Goal: Communication & Community: Answer question/provide support

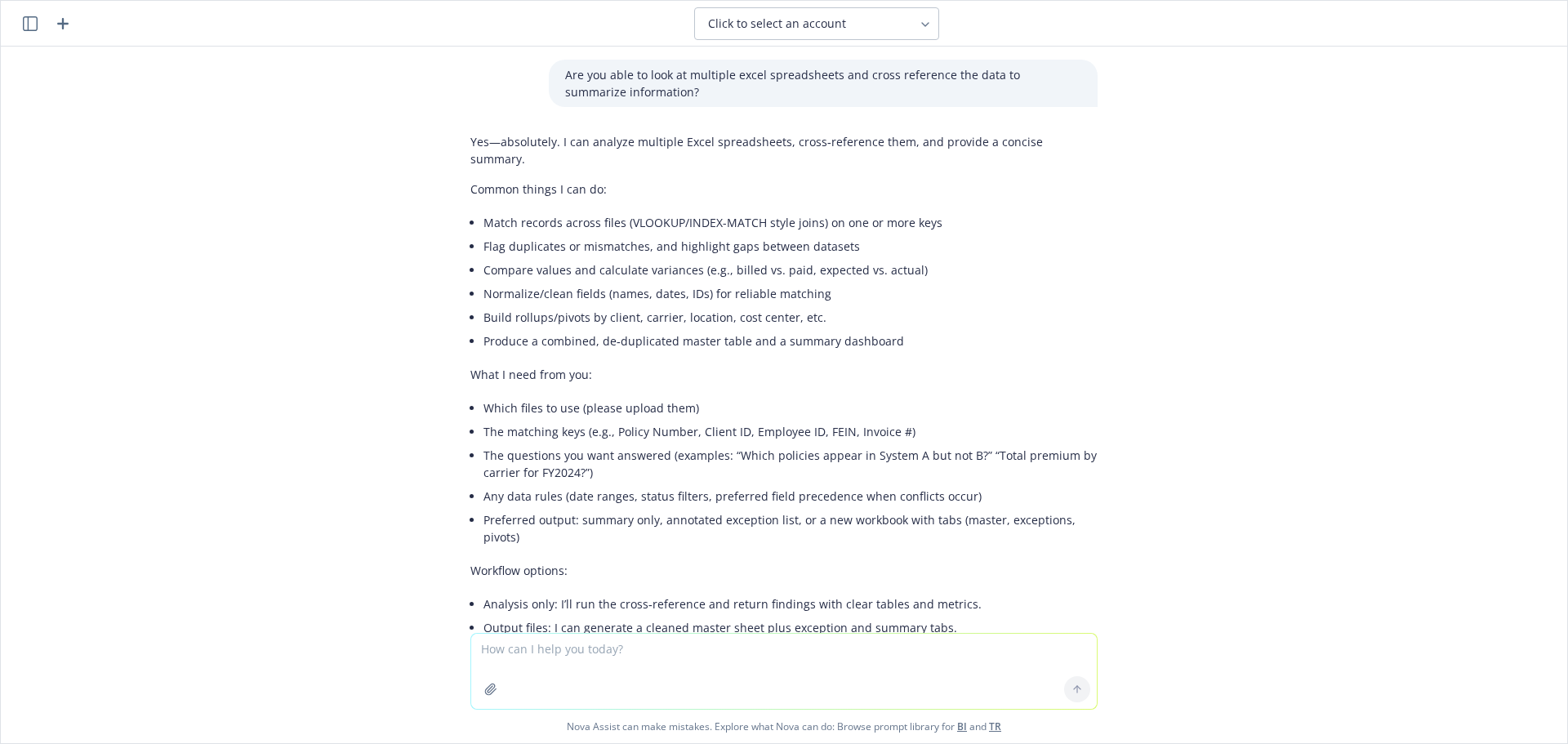
scroll to position [81, 0]
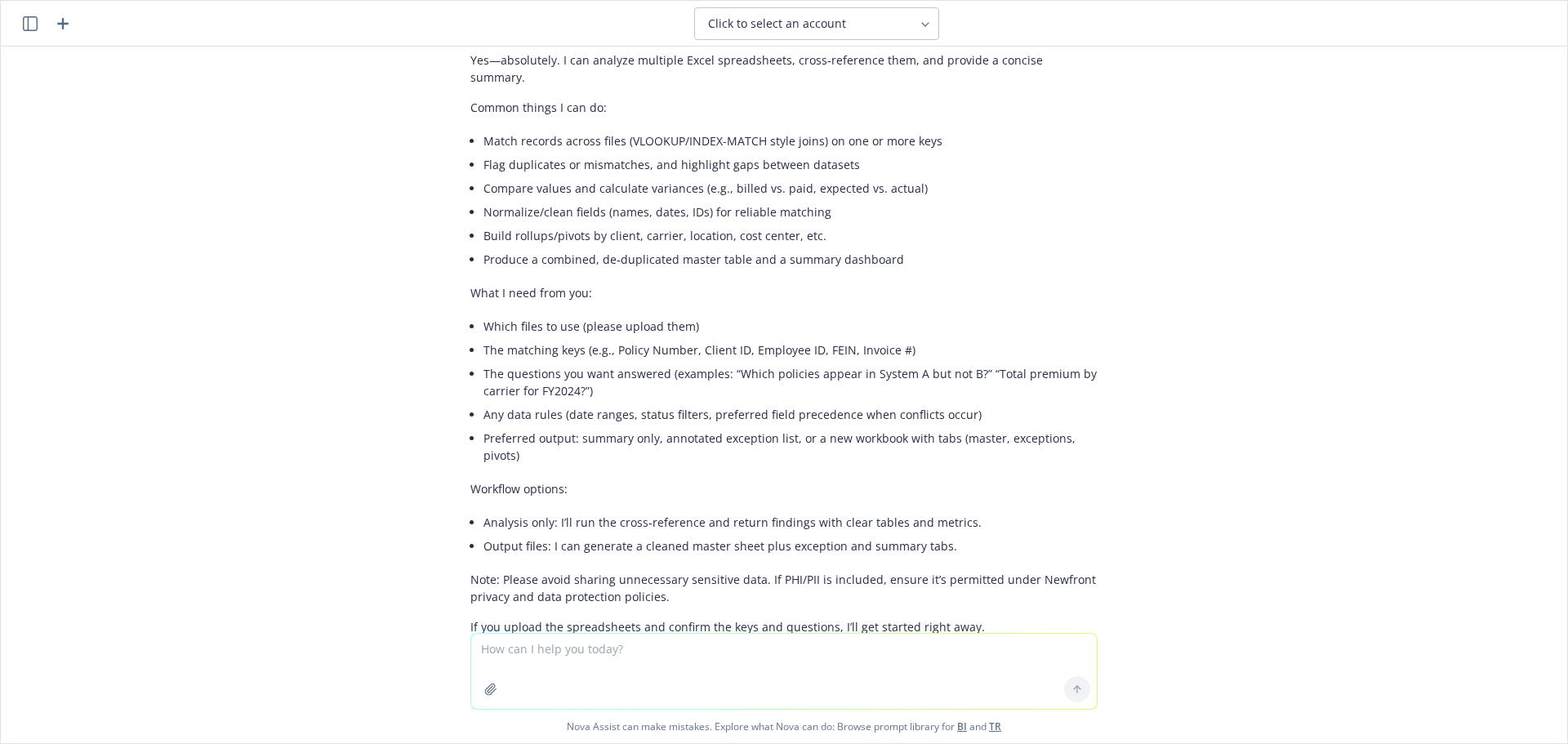
click at [590, 690] on textarea at bounding box center [784, 672] width 625 height 75
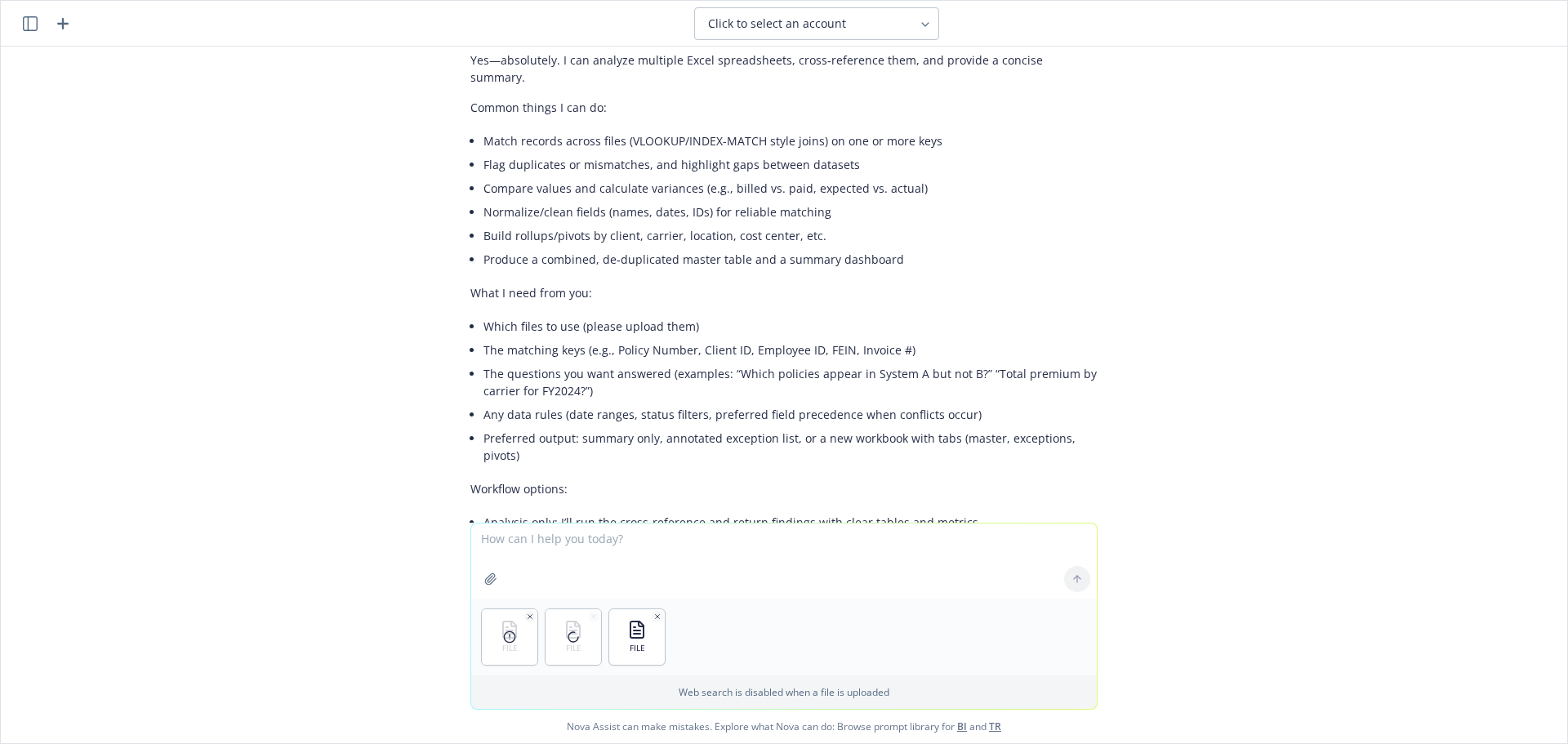
click at [605, 543] on textarea at bounding box center [784, 561] width 625 height 75
click at [567, 641] on icon at bounding box center [573, 637] width 13 height 13
click at [385, 580] on div "FILE FILE FILE Web search is disabled when a file is uploaded Nova Assist can m…" at bounding box center [784, 634] width 1566 height 221
click at [590, 617] on icon "button" at bounding box center [594, 616] width 8 height 8
click at [526, 614] on icon "button" at bounding box center [529, 616] width 8 height 8
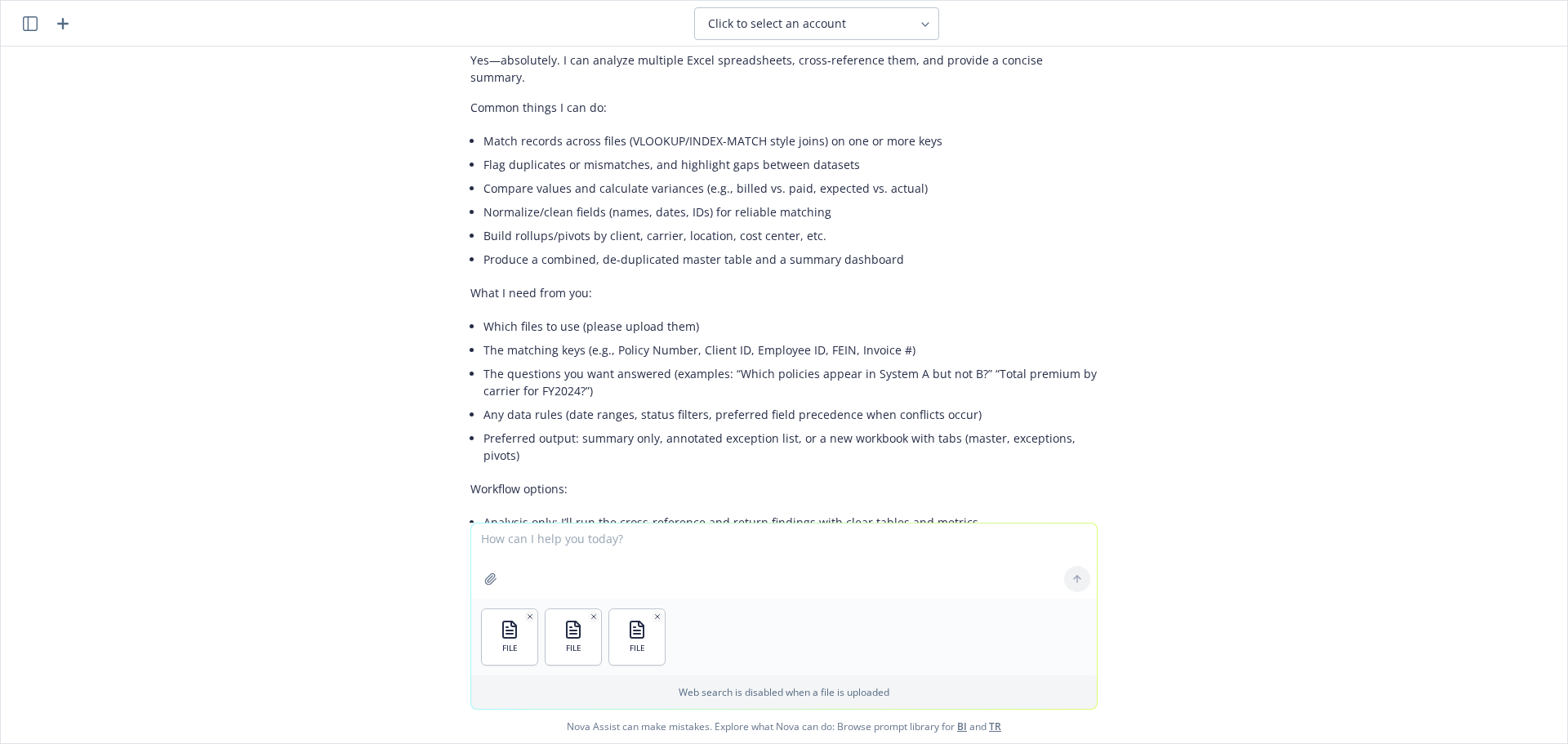
click at [557, 546] on textarea at bounding box center [784, 561] width 625 height 75
click at [524, 554] on textarea "I've uploaded three spreadsheets that I want you to reference and provide an ou…" at bounding box center [784, 560] width 625 height 77
click at [534, 564] on textarea "I've uploaded three spreadsheets that I want you to reference and provide an ou…" at bounding box center [784, 560] width 625 height 77
click at [481, 558] on textarea "I've uploaded three spreadsheets that I want you to reference and provide an ou…" at bounding box center [784, 560] width 625 height 77
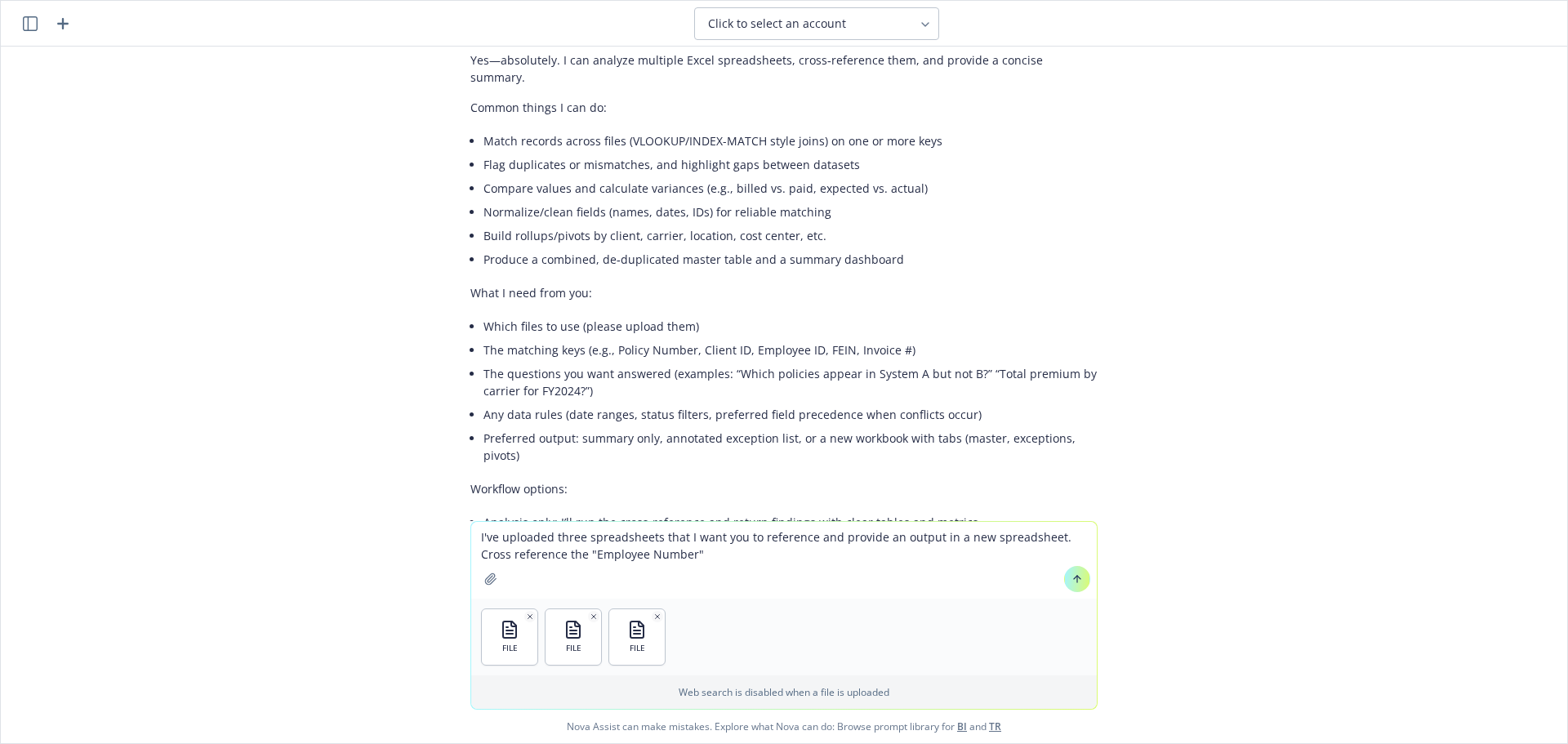
click at [730, 549] on textarea "I've uploaded three spreadsheets that I want you to reference and provide an ou…" at bounding box center [784, 560] width 625 height 77
drag, startPoint x: 908, startPoint y: 559, endPoint x: 932, endPoint y: 559, distance: 24.0
click at [908, 559] on textarea "I've uploaded three spreadsheets that I want you to reference and provide an ou…" at bounding box center [784, 560] width 625 height 77
click at [884, 541] on textarea "I've uploaded three spreadsheets that I want you to reference and provide an ou…" at bounding box center [784, 552] width 625 height 92
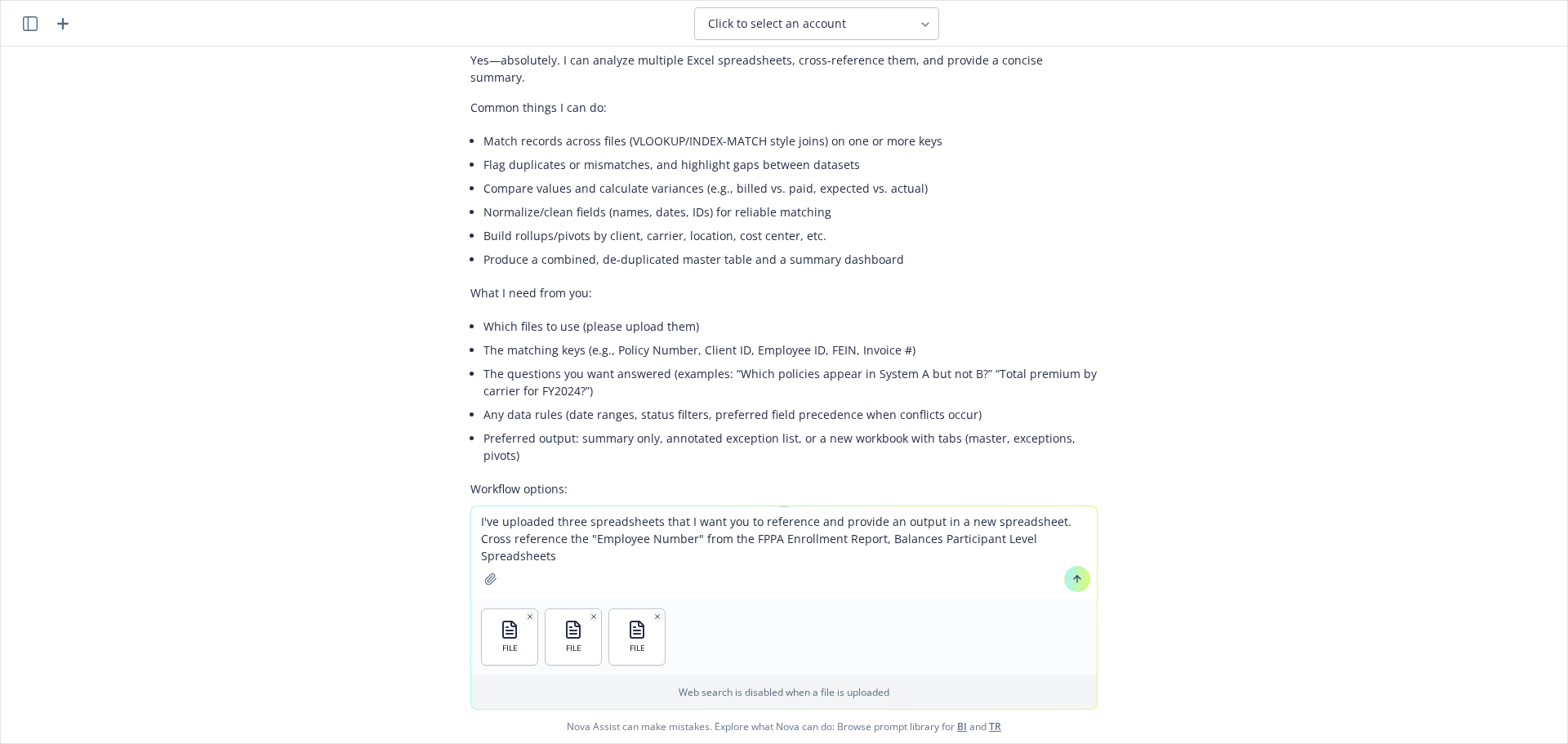
click at [1035, 534] on textarea "I've uploaded three spreadsheets that I want you to reference and provide an ou…" at bounding box center [784, 552] width 625 height 92
click at [876, 543] on textarea "I've uploaded three spreadsheets that I want you to reference and provide an ou…" at bounding box center [784, 552] width 625 height 92
drag, startPoint x: 1035, startPoint y: 543, endPoint x: 1045, endPoint y: 549, distance: 11.7
click at [1045, 549] on textarea "I've uploaded three spreadsheets that I want you to reference and provide an ou…" at bounding box center [784, 552] width 625 height 92
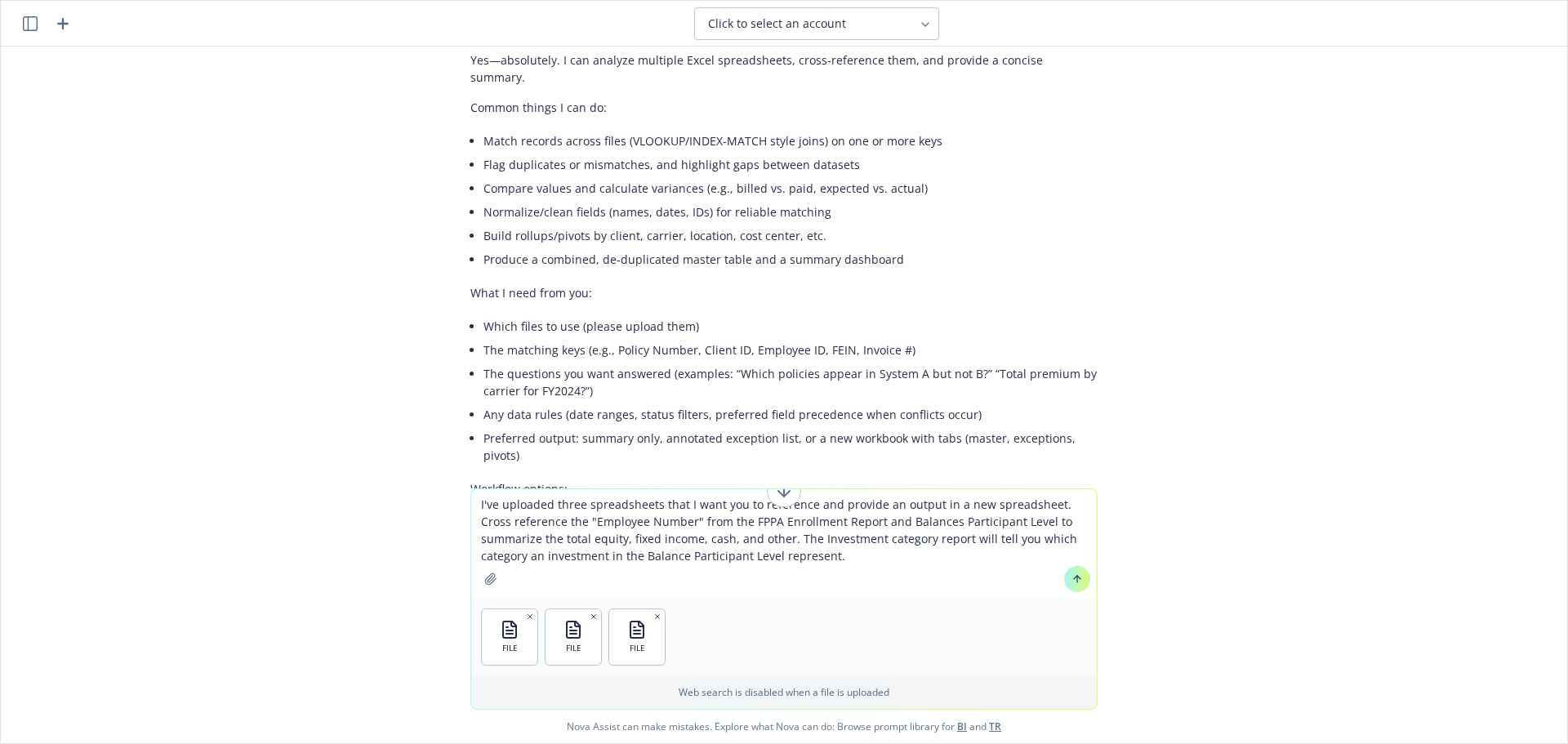
click at [602, 556] on textarea "I've uploaded three spreadsheets that I want you to reference and provide an ou…" at bounding box center [784, 544] width 625 height 110
drag, startPoint x: 660, startPoint y: 558, endPoint x: 714, endPoint y: 558, distance: 54.0
click at [660, 558] on textarea "I've uploaded three spreadsheets that I want you to reference and provide an ou…" at bounding box center [784, 544] width 625 height 110
drag, startPoint x: 717, startPoint y: 556, endPoint x: 878, endPoint y: 586, distance: 163.8
click at [718, 556] on textarea "I've uploaded three spreadsheets that I want you to reference and provide an ou…" at bounding box center [784, 544] width 625 height 110
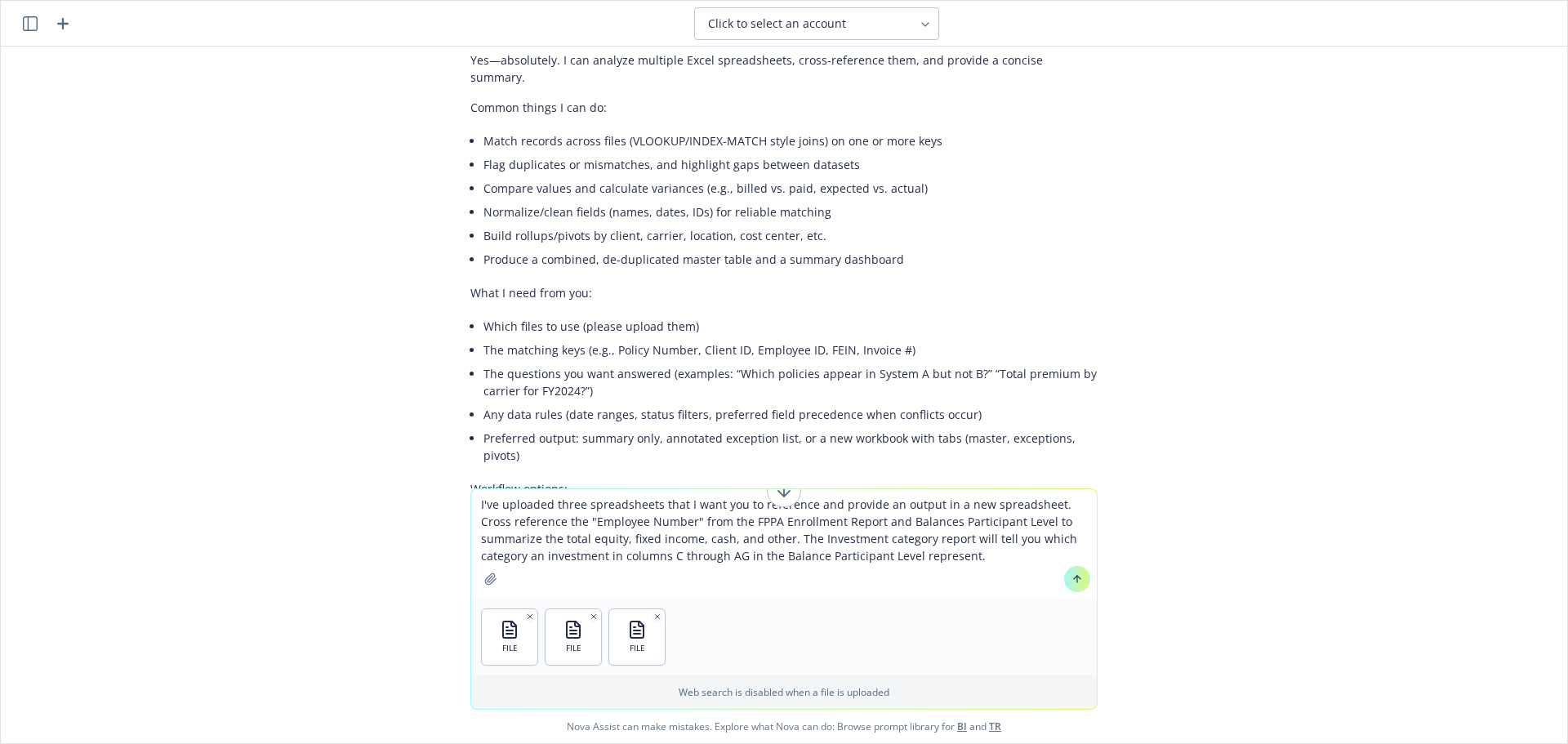
click at [784, 539] on textarea "I've uploaded three spreadsheets that I want you to reference and provide an ou…" at bounding box center [784, 544] width 625 height 110
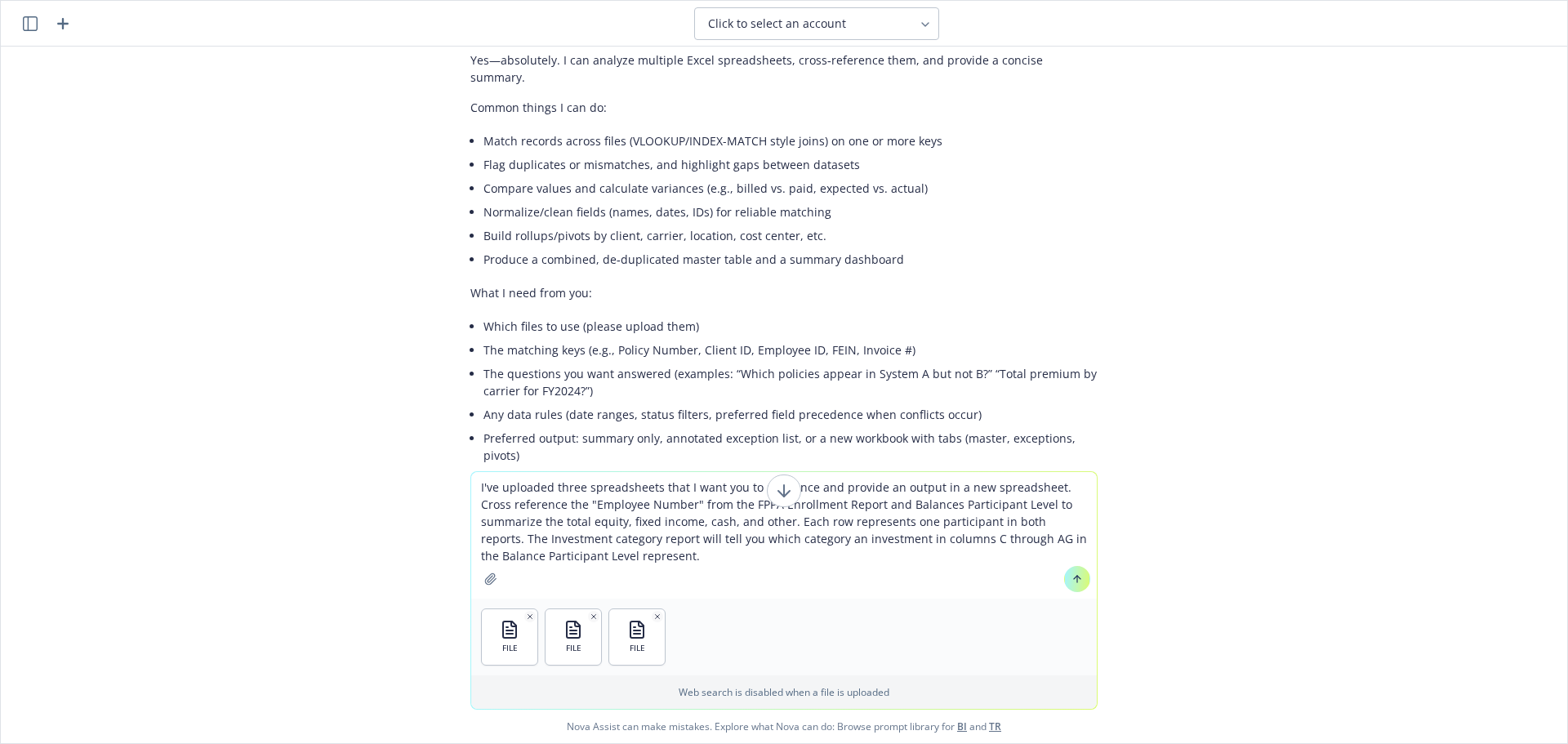
type textarea "I've uploaded three spreadsheets that I want you to reference and provide an ou…"
click at [1072, 579] on icon at bounding box center [1077, 579] width 11 height 11
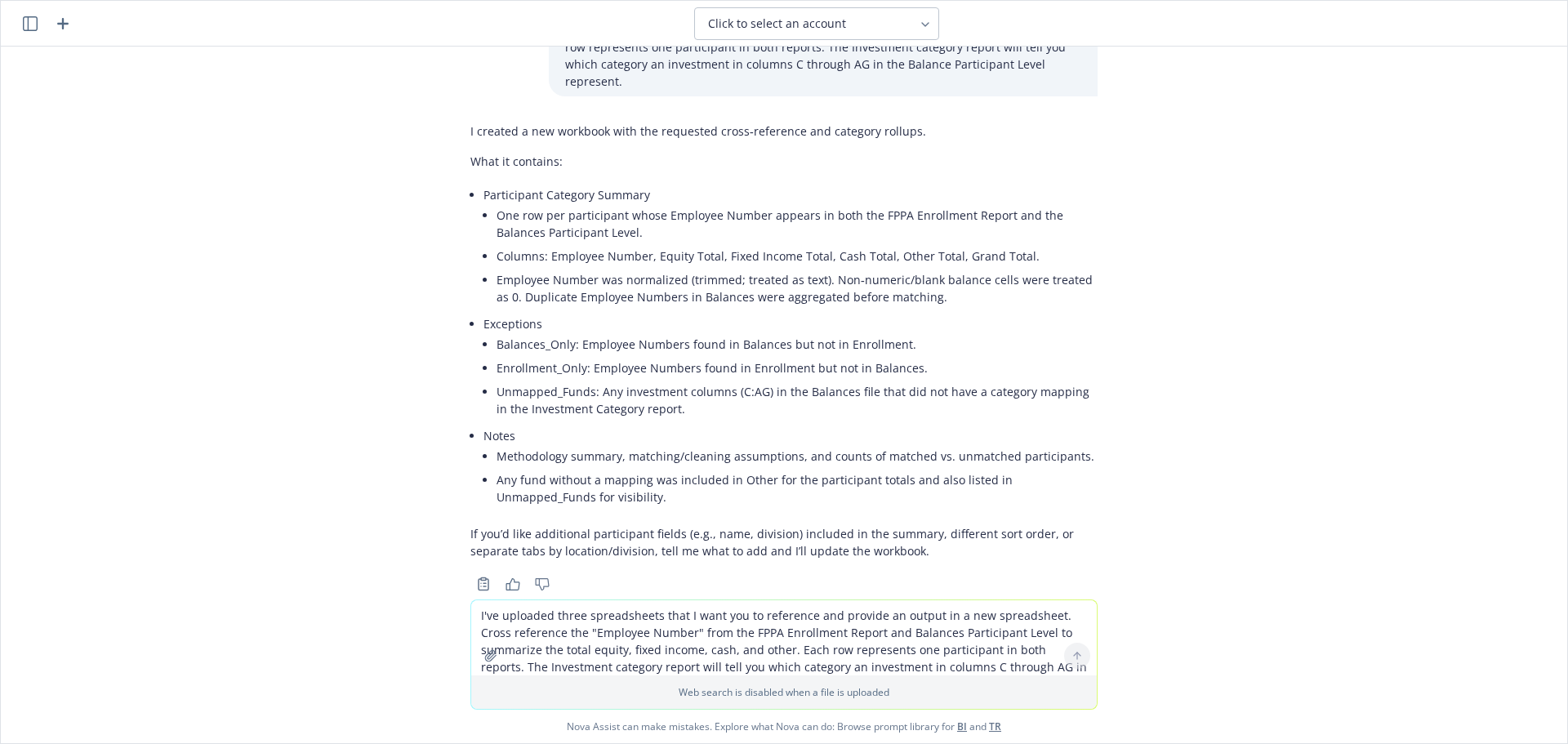
scroll to position [840, 0]
click at [655, 634] on textarea "I've uploaded three spreadsheets that I want you to reference and provide an ou…" at bounding box center [784, 638] width 625 height 75
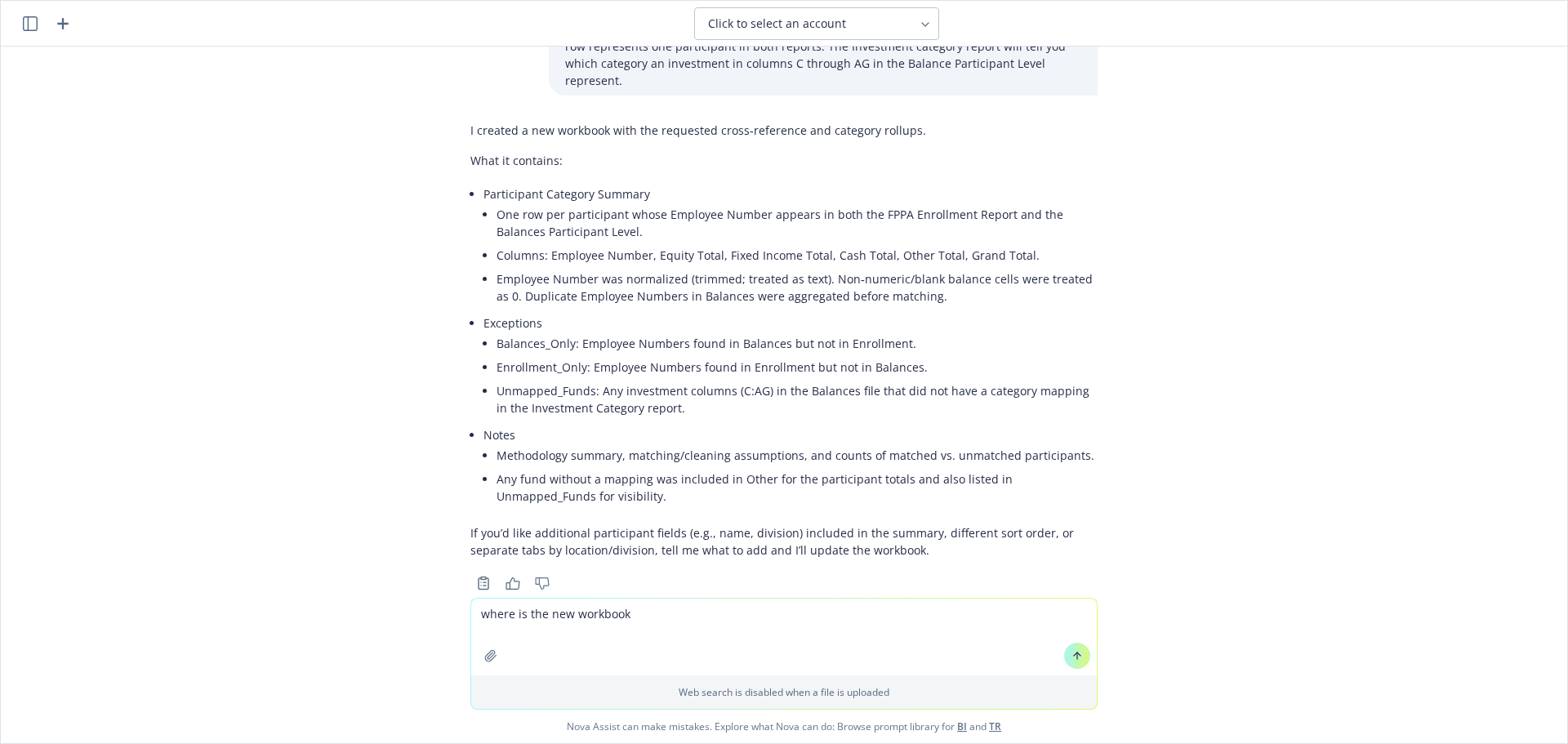
type textarea "where is the new workbook?"
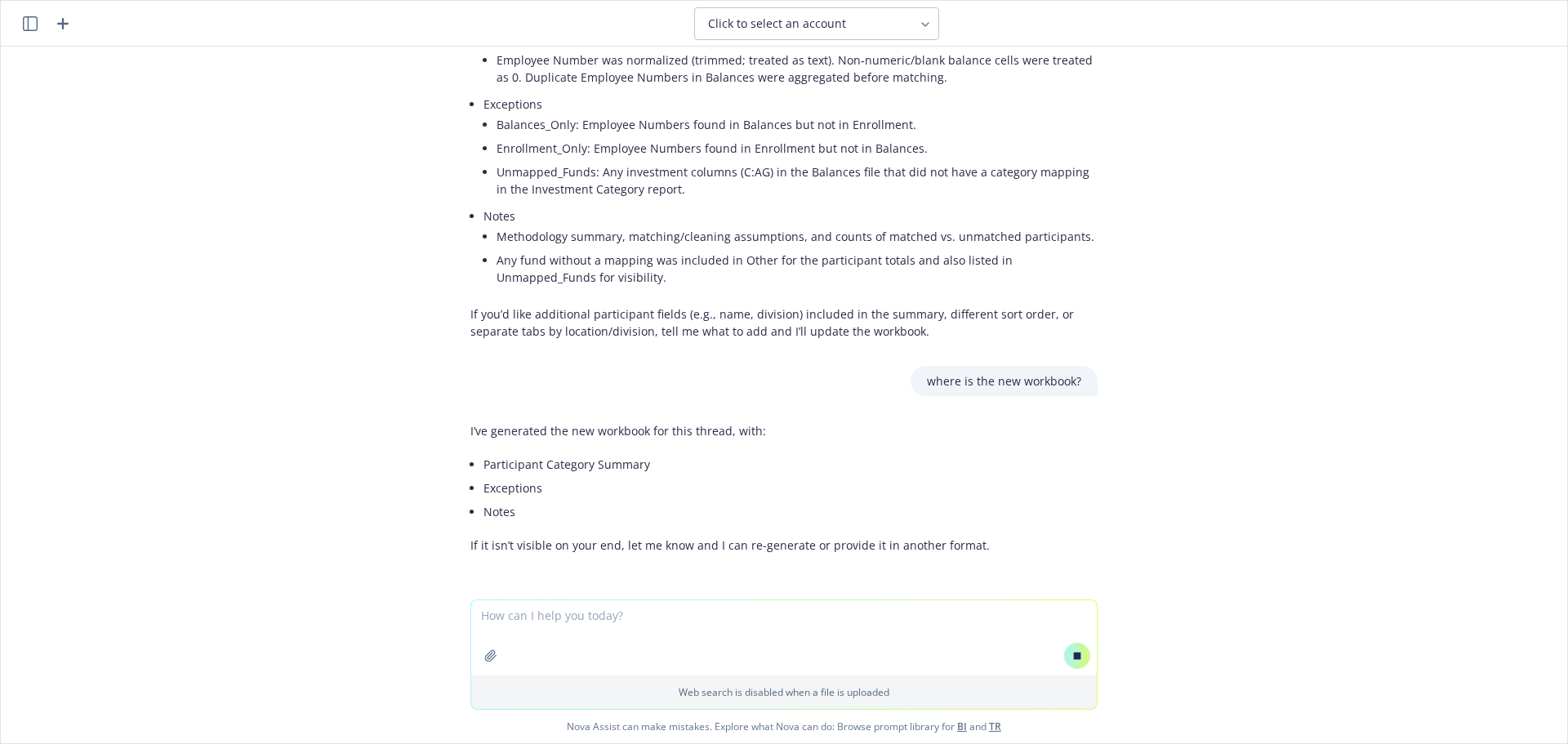
scroll to position [1084, 0]
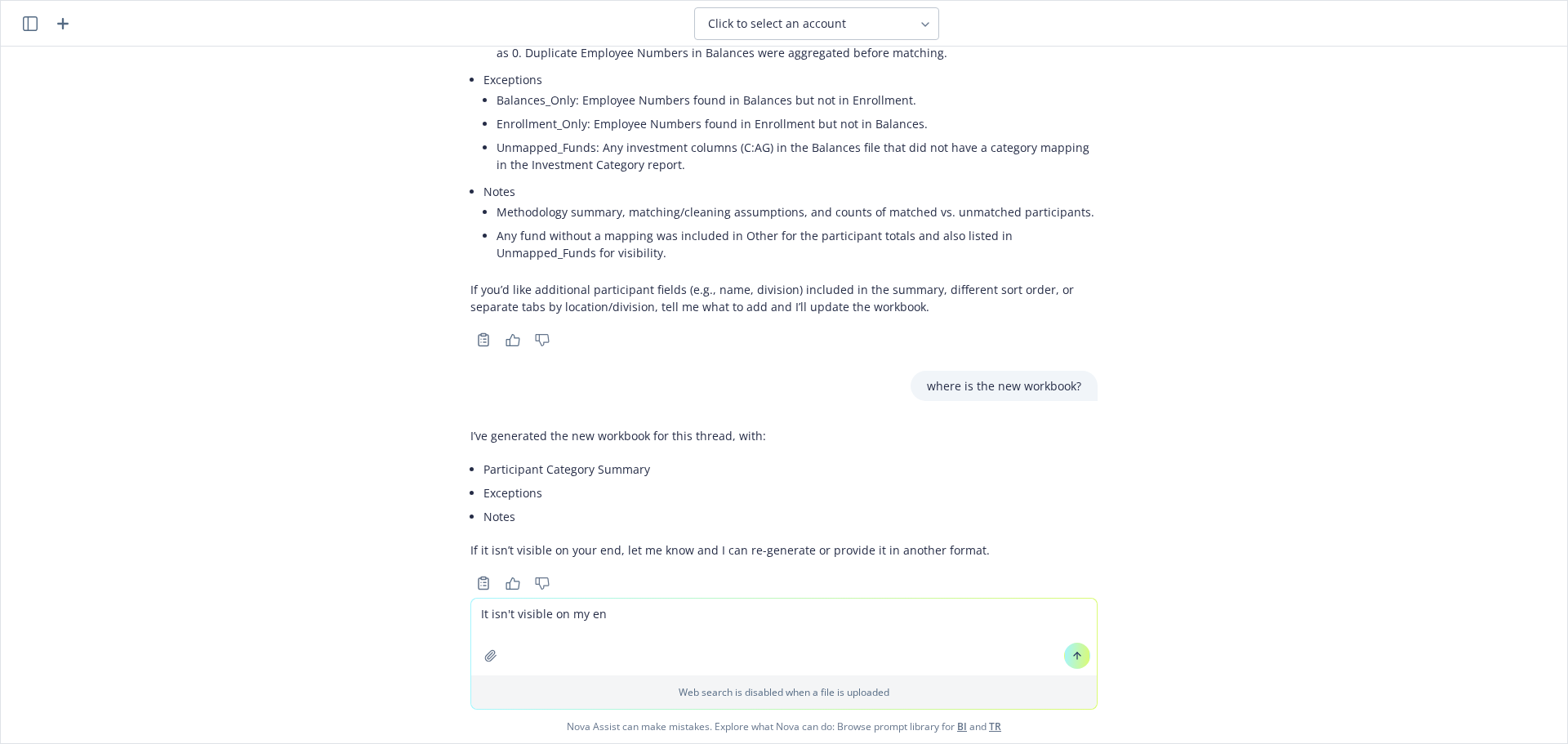
type textarea "It isn't visible on my end"
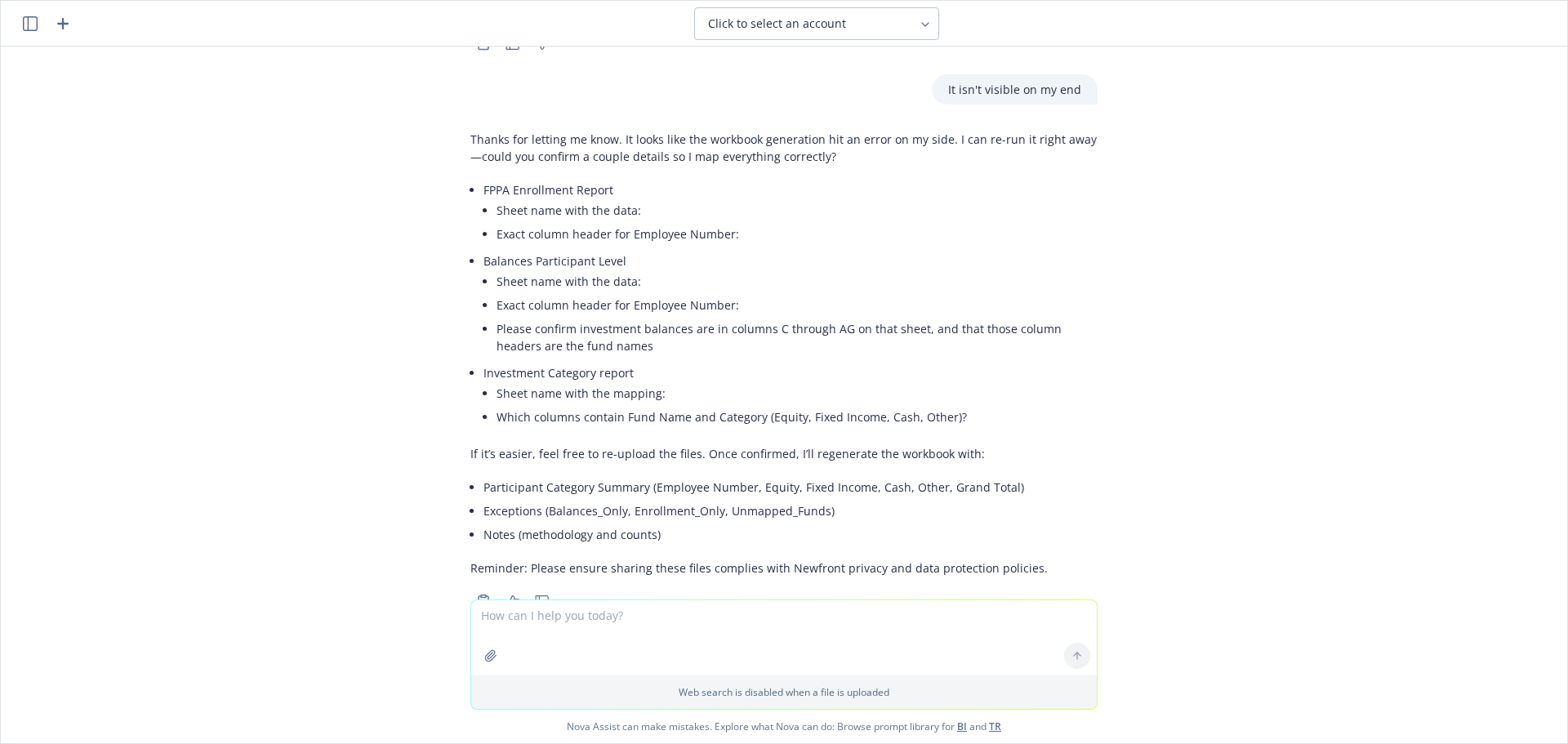
scroll to position [1643, 0]
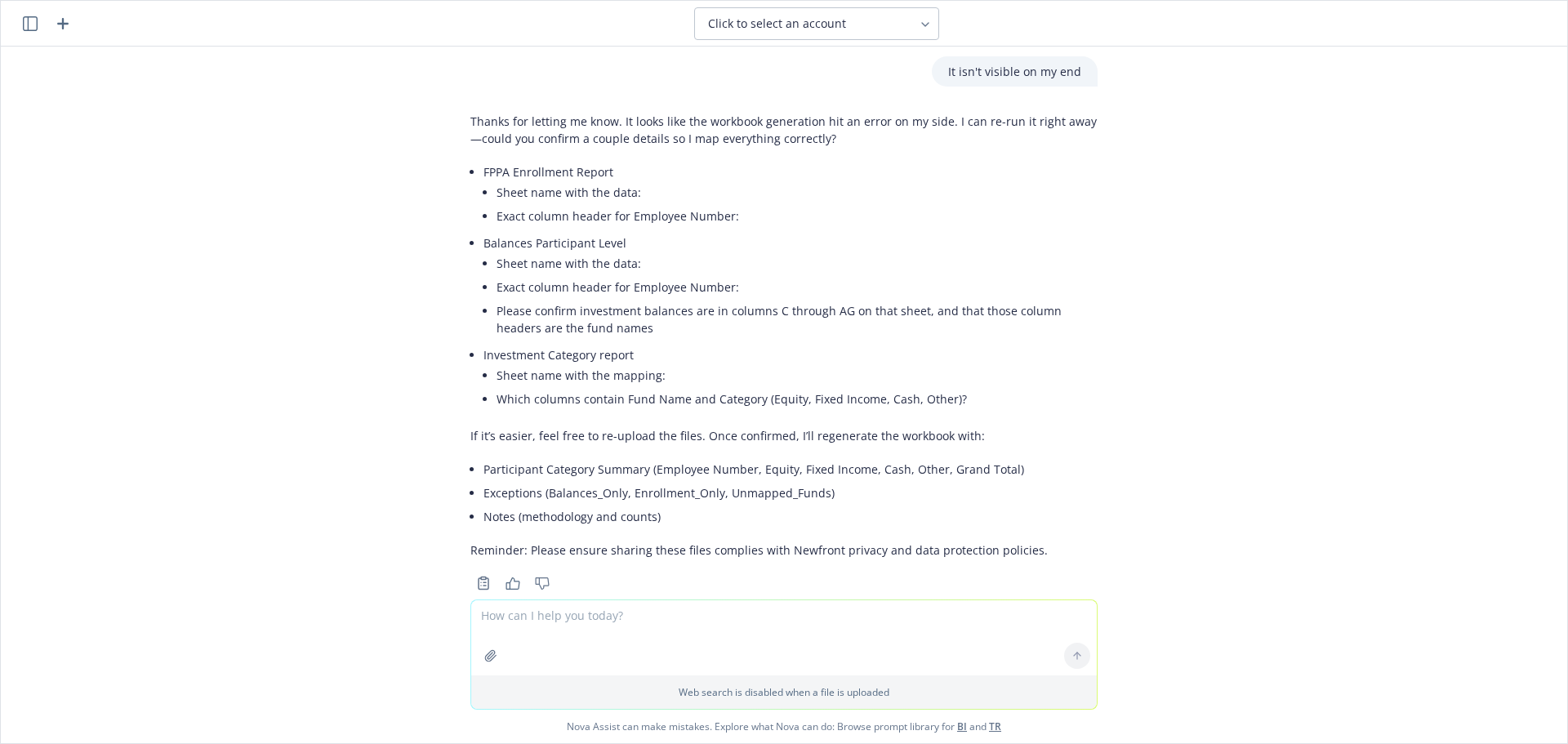
click at [569, 624] on textarea at bounding box center [784, 638] width 625 height 75
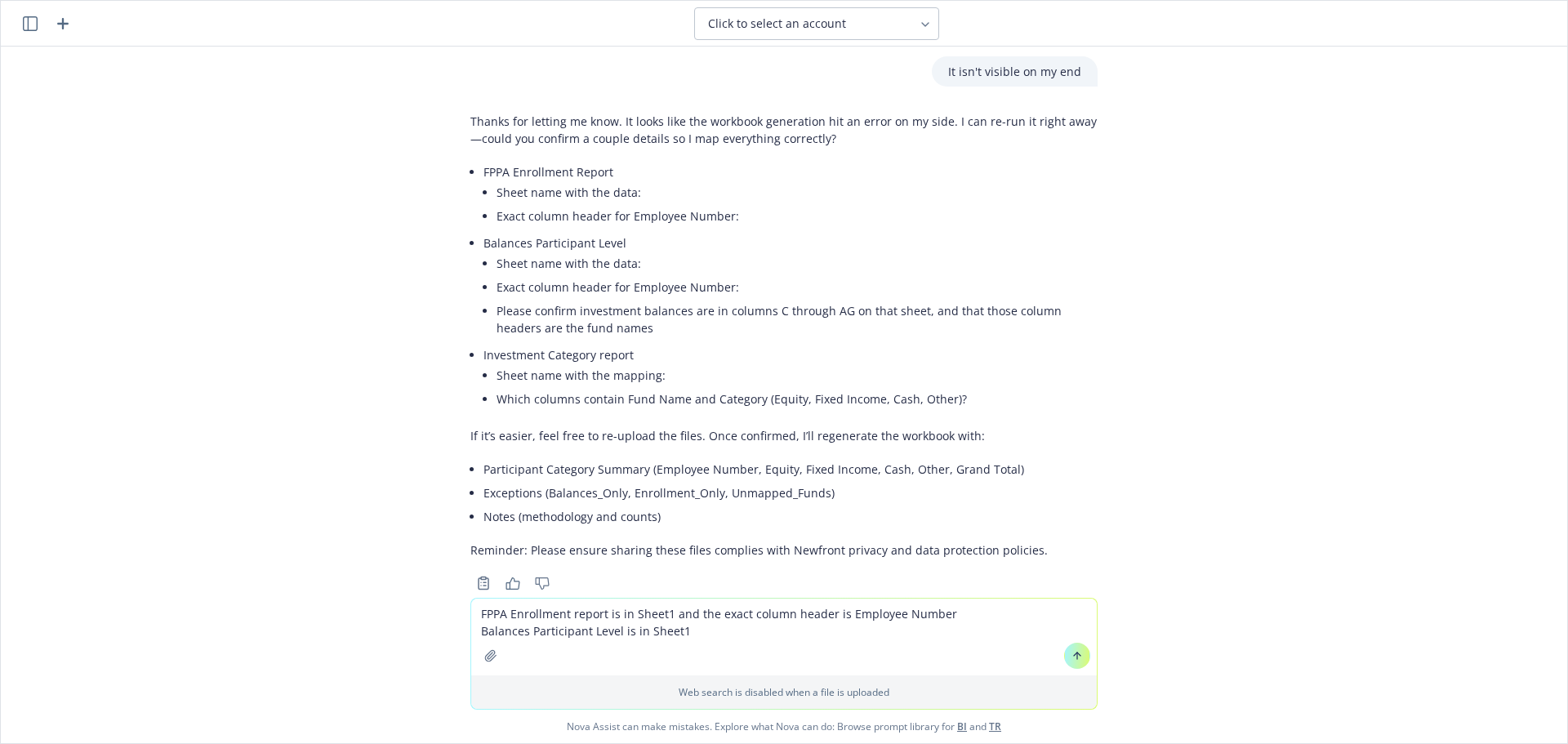
drag, startPoint x: 690, startPoint y: 613, endPoint x: 937, endPoint y: 616, distance: 247.0
click at [937, 616] on textarea "FPPA Enrollment report is in Sheet1 and the exact column header is Employee Num…" at bounding box center [784, 637] width 625 height 77
click at [764, 634] on textarea "FPPA Enrollment report is in Sheet1 and the exact column header is Employee Num…" at bounding box center [784, 637] width 625 height 77
paste textarea "the exact column header is Employee Number"
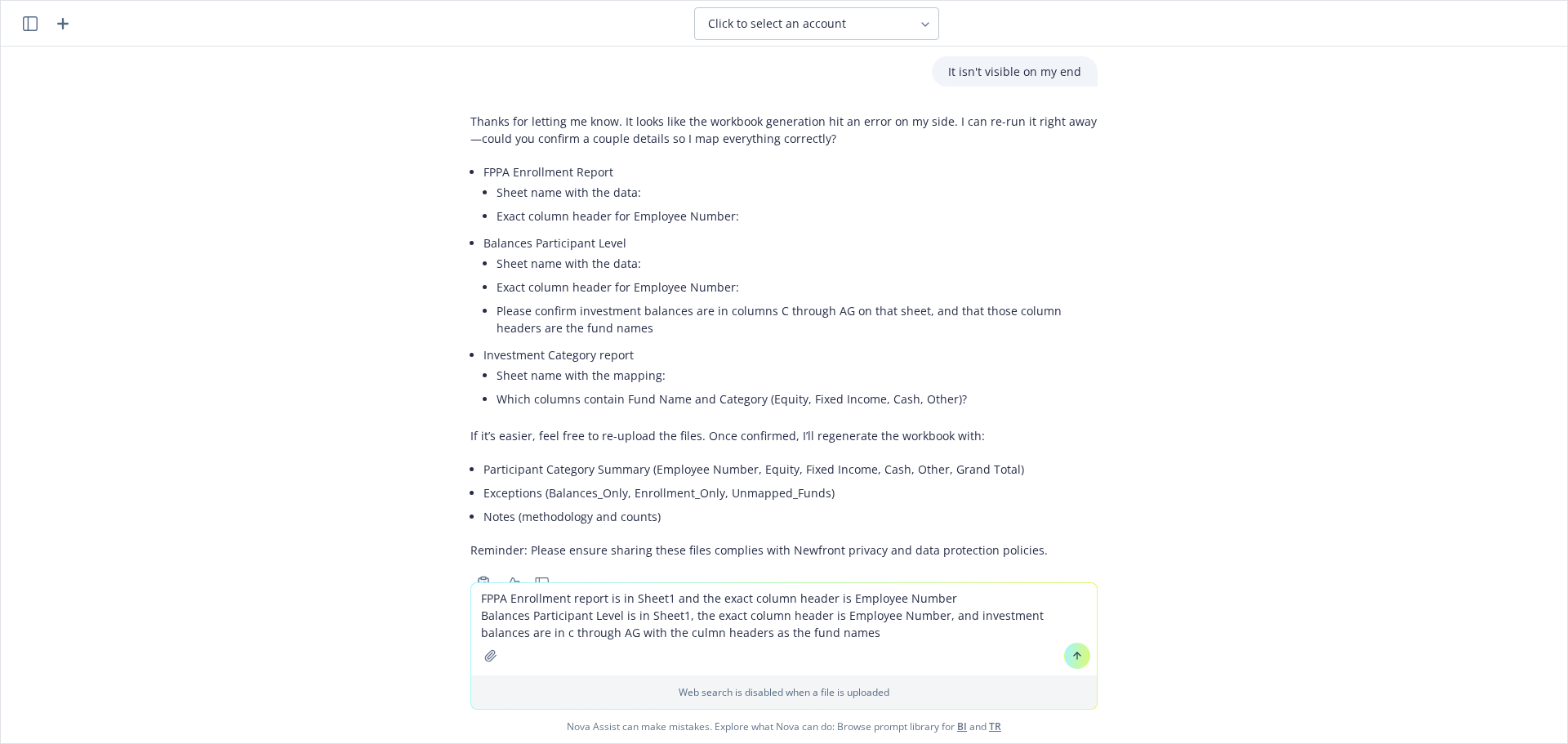
click at [644, 634] on textarea "FPPA Enrollment report is in Sheet1 and the exact column header is Employee Num…" at bounding box center [784, 629] width 625 height 92
click at [836, 631] on textarea "FPPA Enrollment report is in Sheet1 and the exact column header is Employee Num…" at bounding box center [784, 629] width 625 height 92
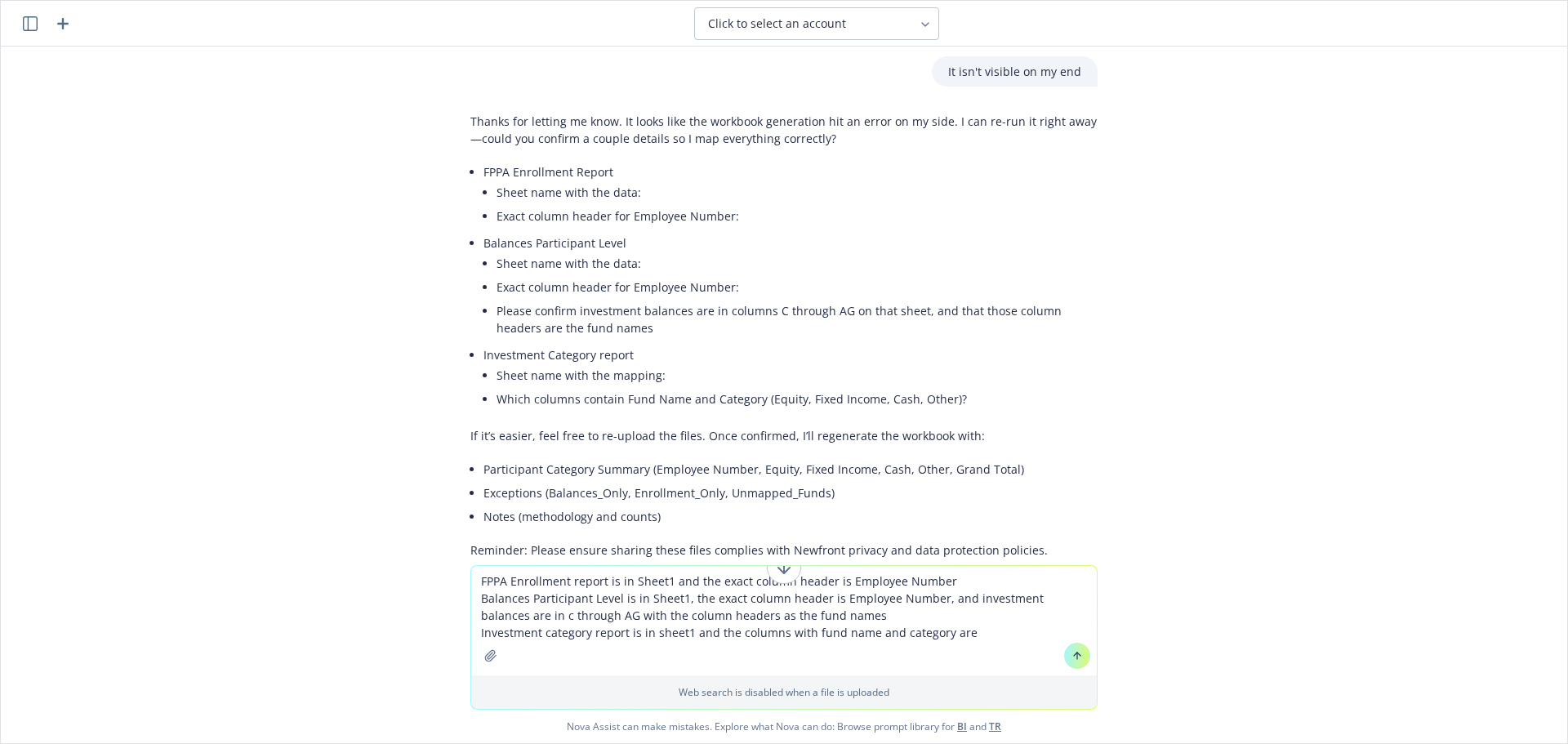
drag, startPoint x: 962, startPoint y: 642, endPoint x: 973, endPoint y: 642, distance: 11.0
click at [963, 642] on textarea "FPPA Enrollment report is in Sheet1 and the exact column header is Employee Num…" at bounding box center [784, 621] width 625 height 110
type textarea "FPPA Enrollment report is in Sheet1 and the exact column header is Employee Num…"
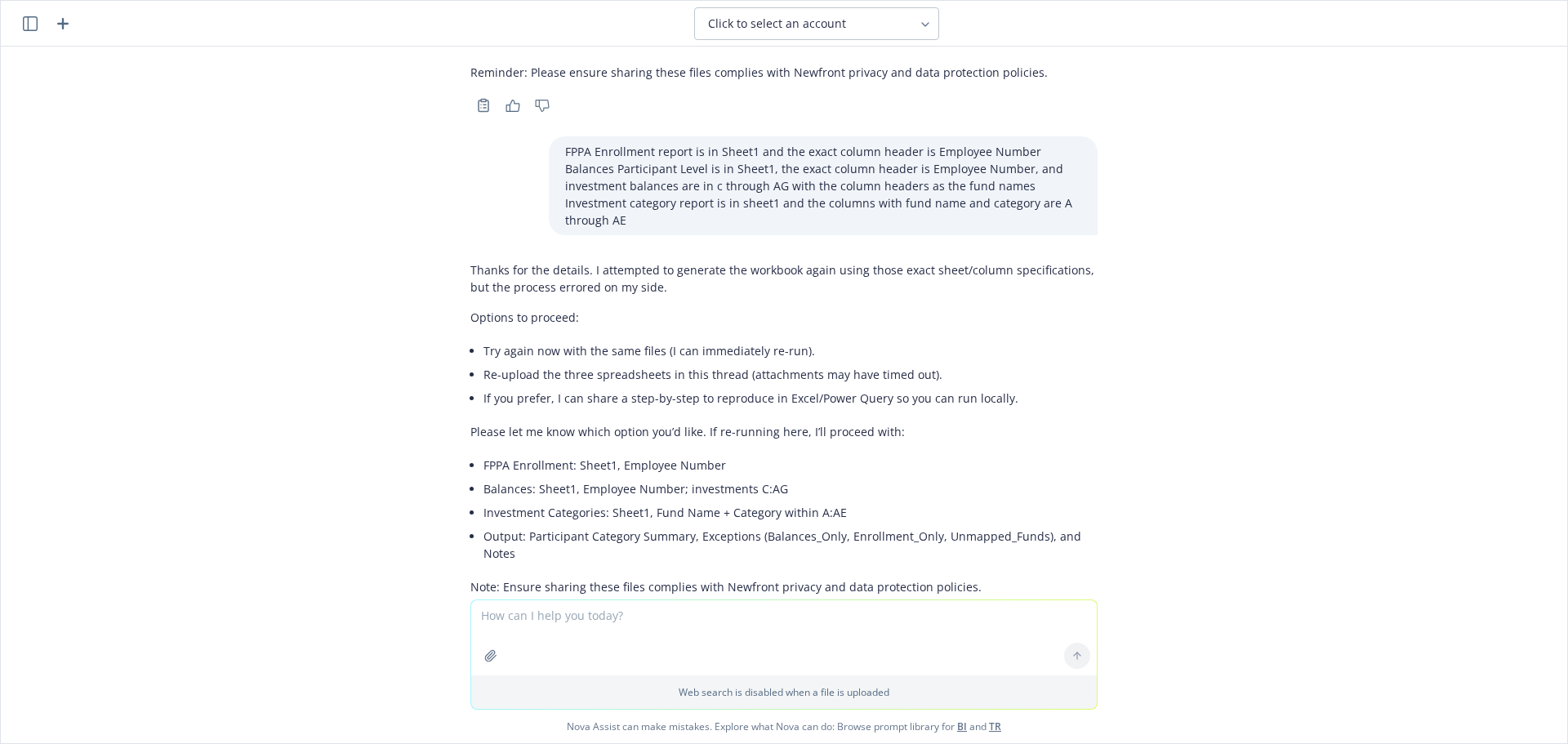
scroll to position [2140, 0]
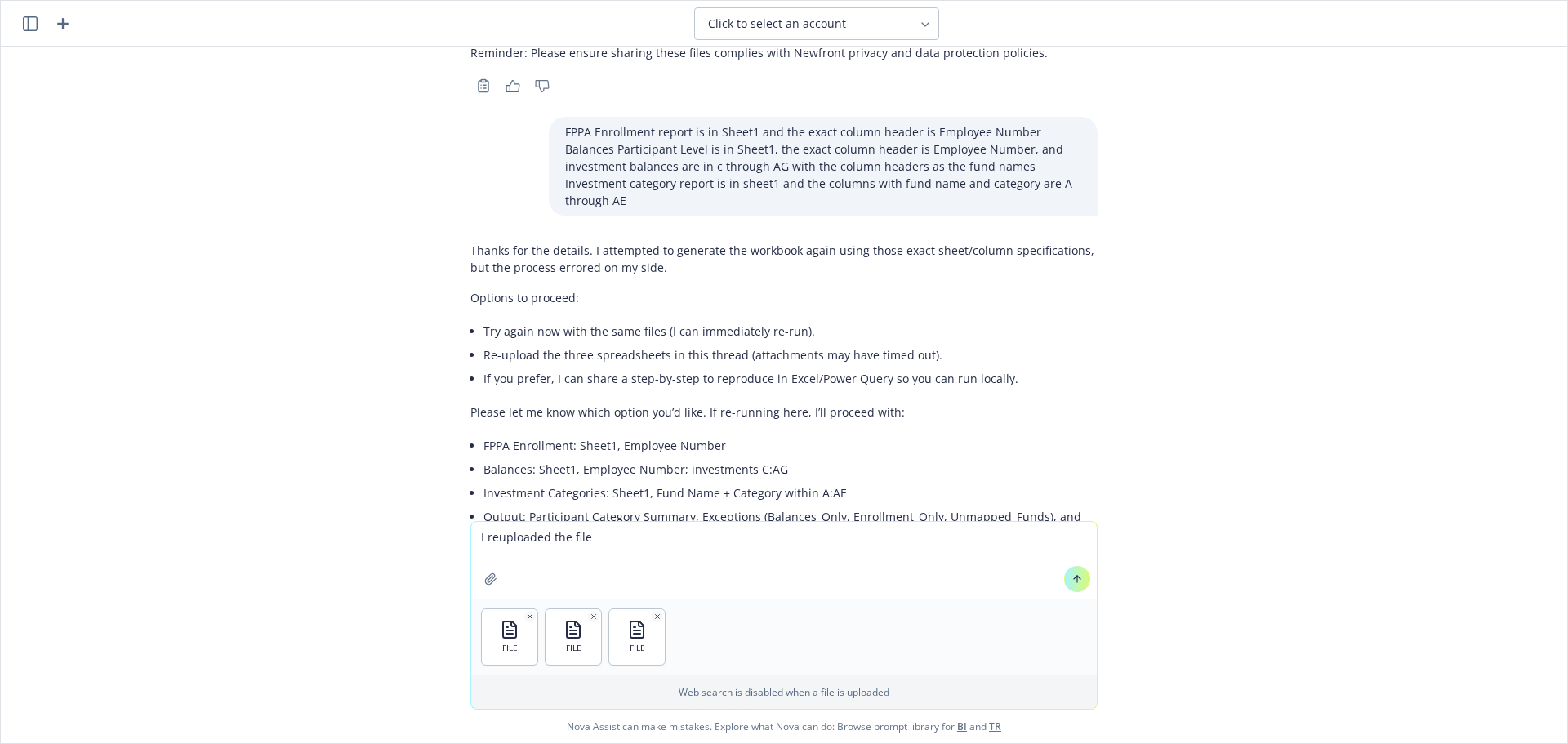
type textarea "I reuploaded the files"
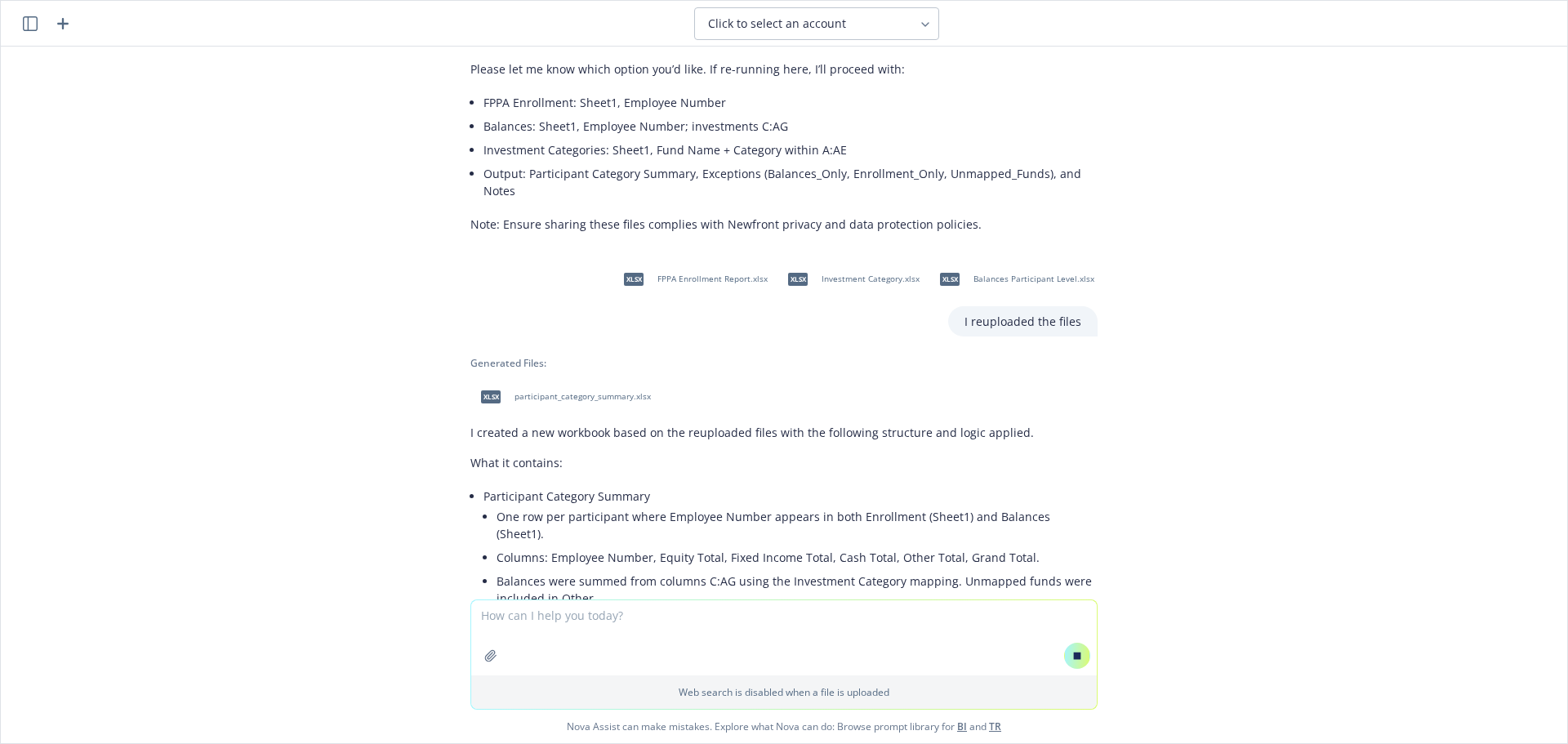
scroll to position [2390, 0]
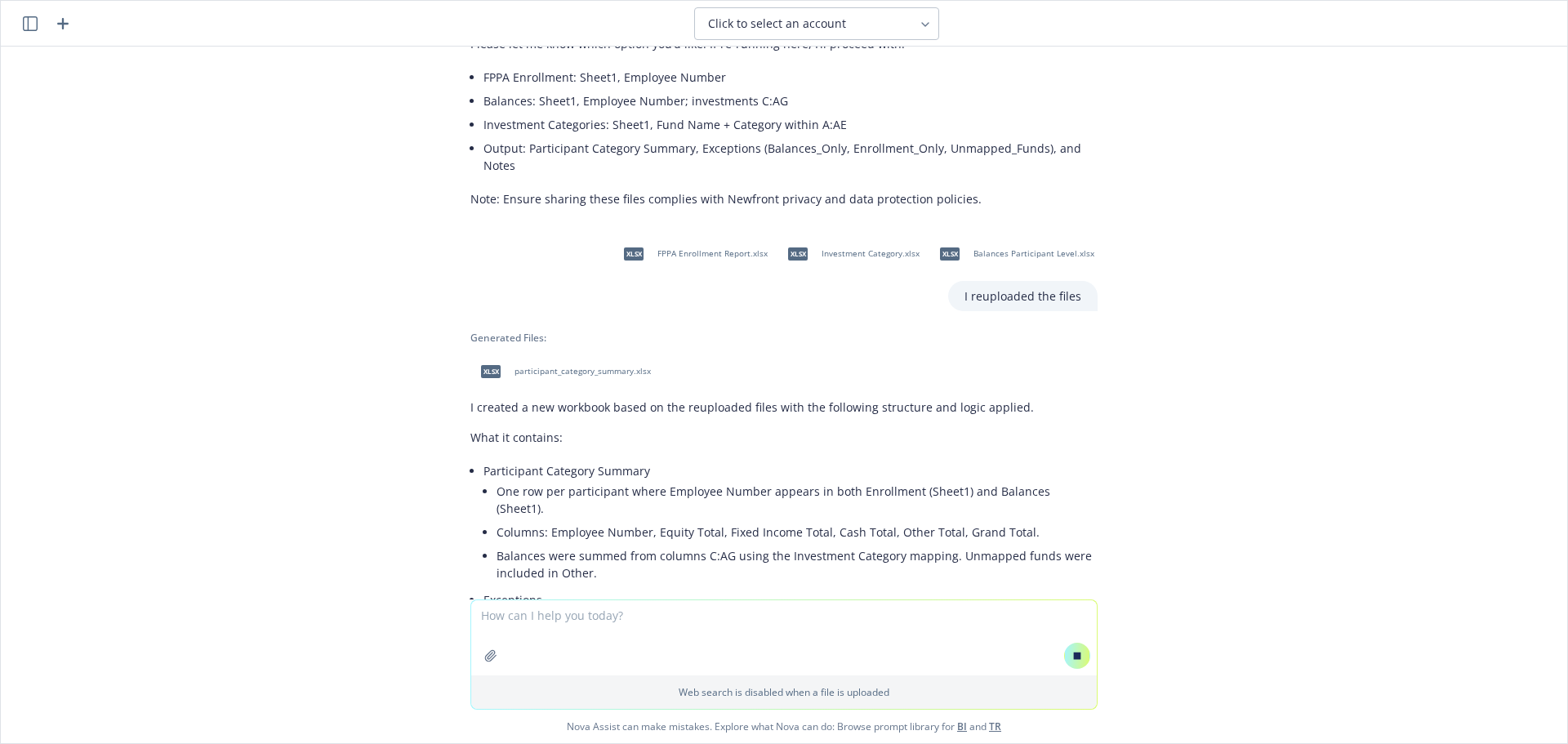
click at [536, 366] on span "participant_category_summary.xlsx" at bounding box center [583, 371] width 136 height 11
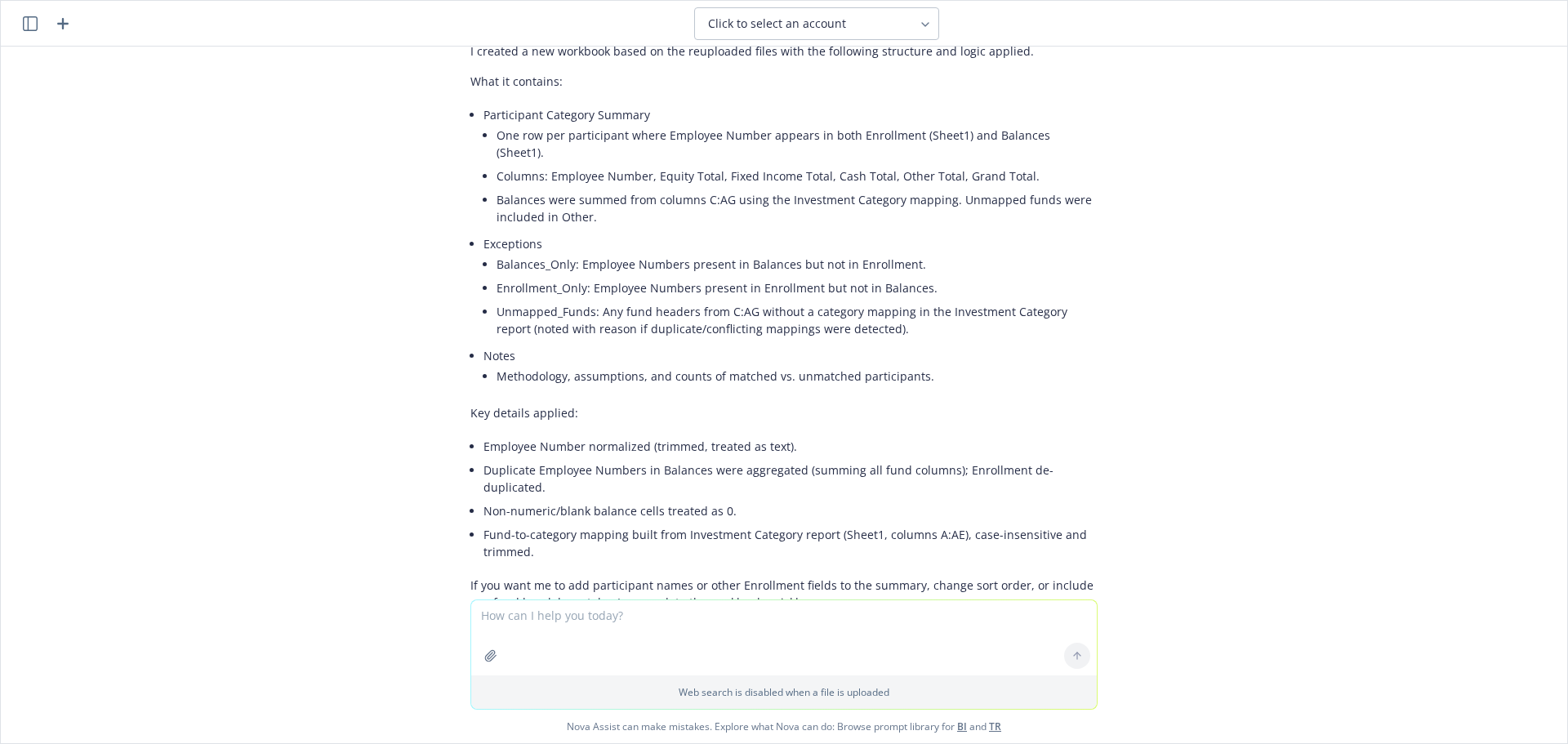
scroll to position [2895, 0]
